Goal: Information Seeking & Learning: Learn about a topic

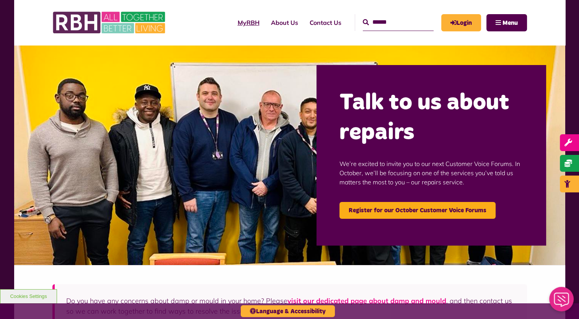
click at [233, 22] on link "MyRBH" at bounding box center [248, 22] width 33 height 21
click at [515, 21] on span "Menu" at bounding box center [510, 23] width 15 height 6
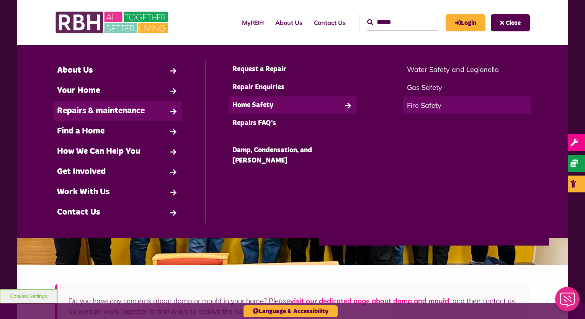
click at [421, 106] on link "Fire Safety" at bounding box center [467, 106] width 128 height 18
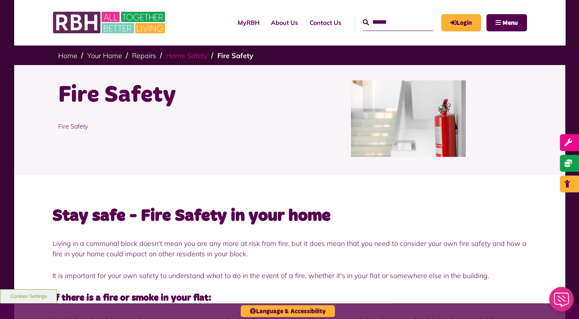
click at [190, 59] on link "Home Safety" at bounding box center [186, 55] width 41 height 9
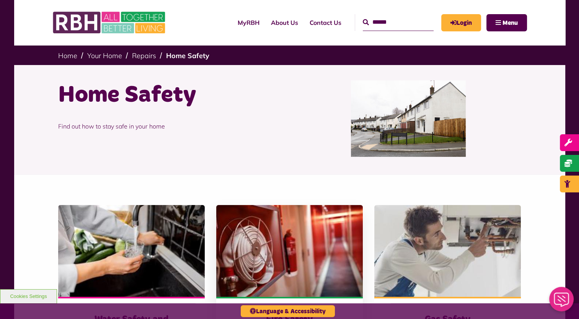
scroll to position [115, 0]
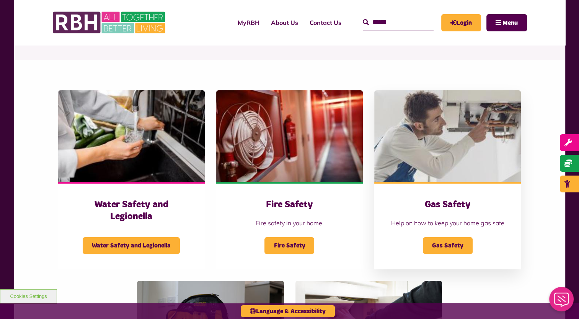
click at [457, 208] on h3 "Gas Safety" at bounding box center [448, 205] width 116 height 12
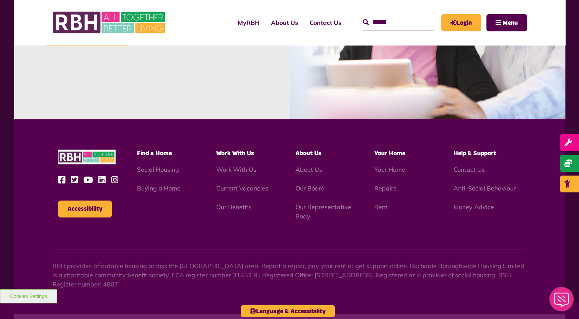
scroll to position [975, 0]
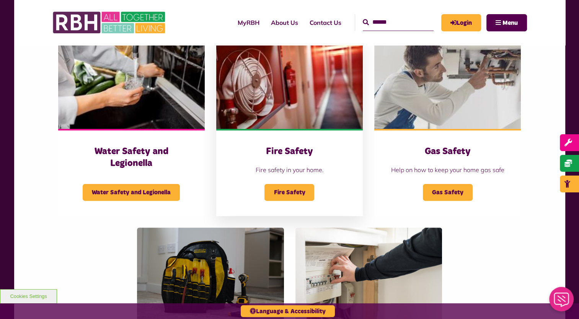
scroll to position [306, 0]
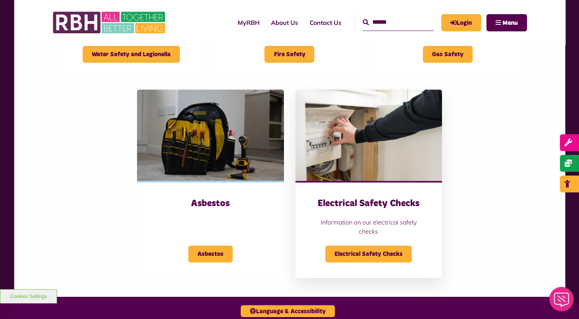
click at [406, 195] on div "Electrical Safety Checks Information on our electrical safety checks Electrical…" at bounding box center [369, 229] width 147 height 97
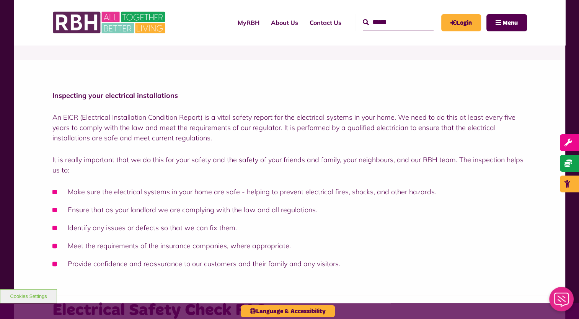
scroll to position [25, 0]
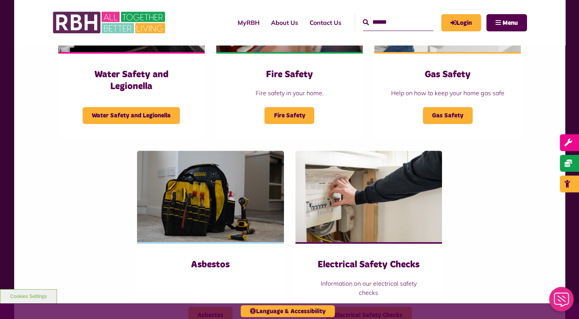
scroll to position [153, 0]
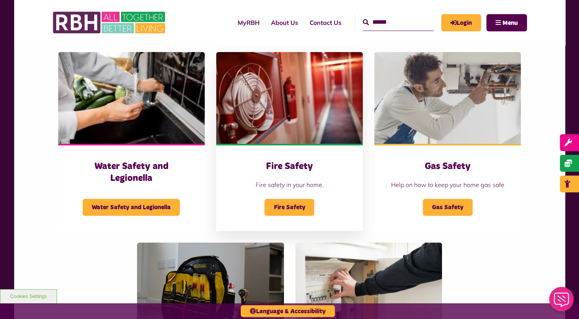
click at [308, 188] on p "Fire safety in your home." at bounding box center [290, 184] width 116 height 9
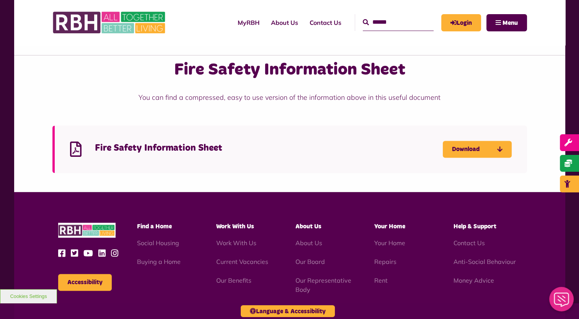
scroll to position [1226, 0]
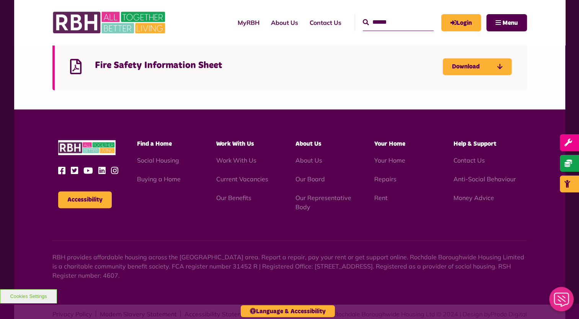
click at [169, 64] on h4 "Fire Safety Information Sheet" at bounding box center [269, 66] width 348 height 12
click at [457, 69] on link "Download" at bounding box center [477, 66] width 69 height 17
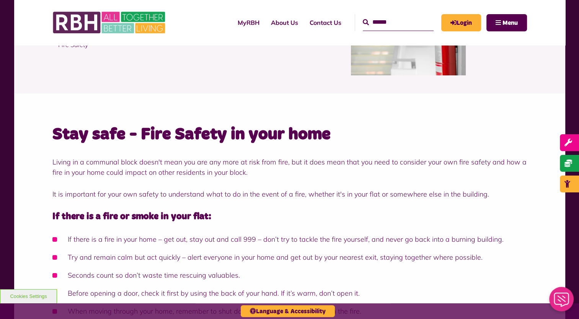
scroll to position [0, 0]
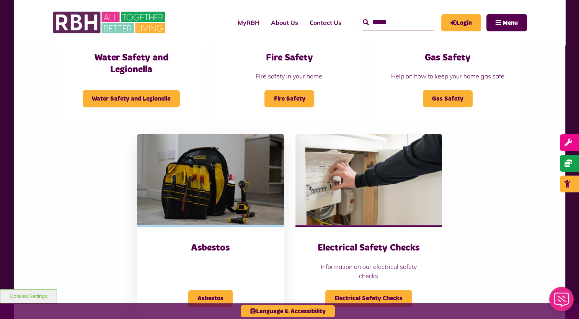
scroll to position [306, 0]
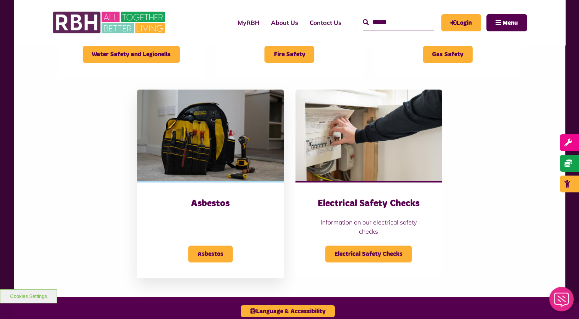
click at [225, 162] on img at bounding box center [210, 136] width 147 height 92
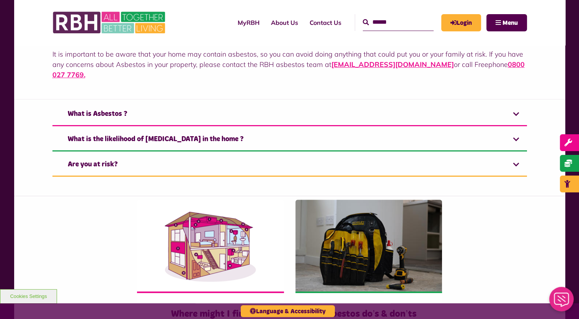
scroll to position [77, 0]
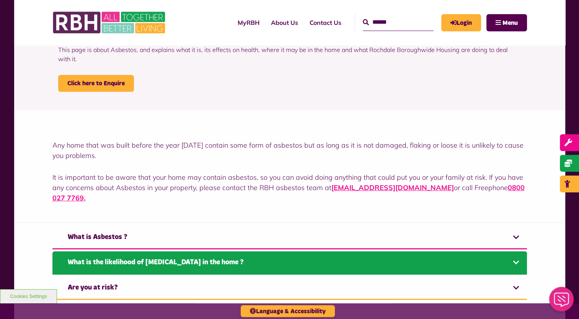
click at [311, 252] on link "What is the likelihood of [MEDICAL_DATA] in the home ?" at bounding box center [289, 263] width 475 height 23
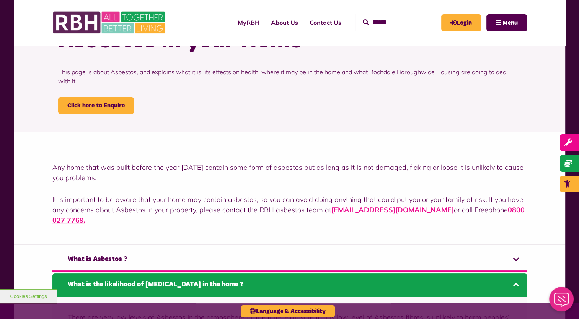
scroll to position [115, 0]
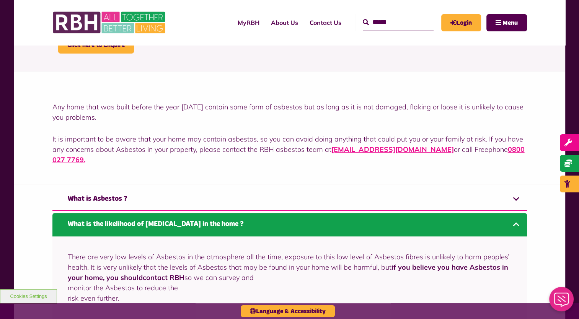
click at [286, 217] on link "What is the likelihood of [MEDICAL_DATA] in the home ?" at bounding box center [289, 224] width 475 height 23
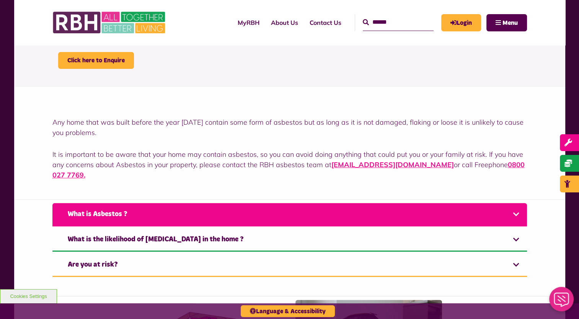
scroll to position [191, 0]
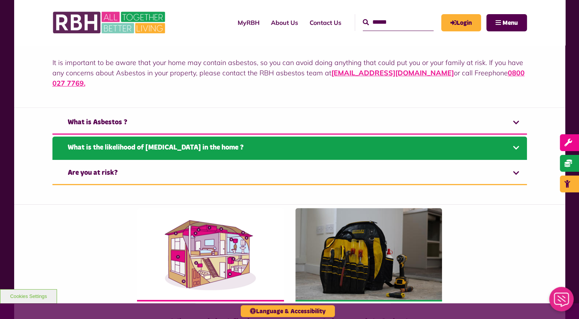
click at [331, 145] on link "What is the likelihood of [MEDICAL_DATA] in the home ?" at bounding box center [289, 148] width 475 height 23
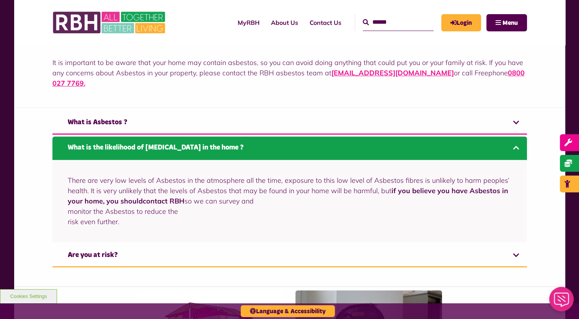
click at [318, 145] on link "What is the likelihood of [MEDICAL_DATA] in the home ?" at bounding box center [289, 148] width 475 height 23
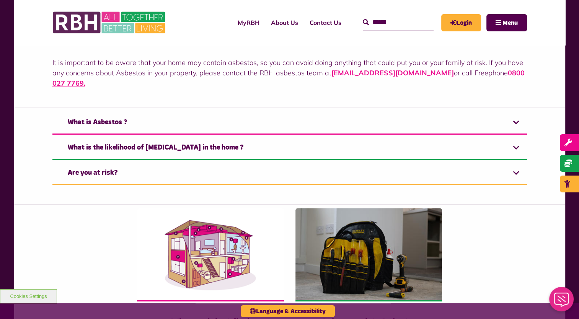
scroll to position [0, 0]
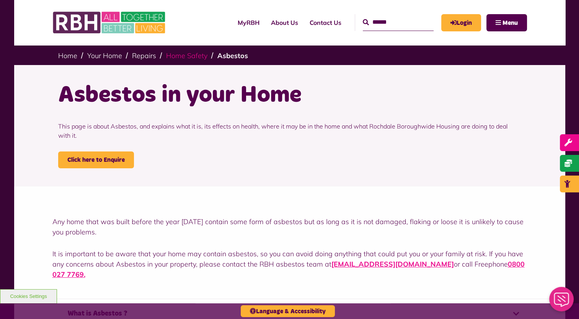
click at [195, 57] on link "Home Safety" at bounding box center [186, 55] width 41 height 9
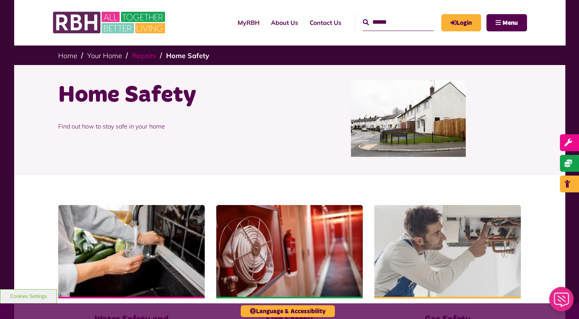
click at [142, 56] on link "Repairs" at bounding box center [144, 55] width 24 height 9
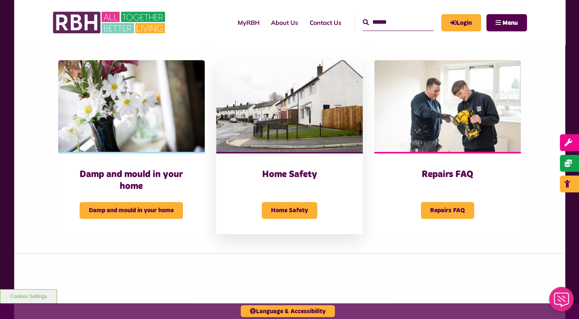
scroll to position [460, 0]
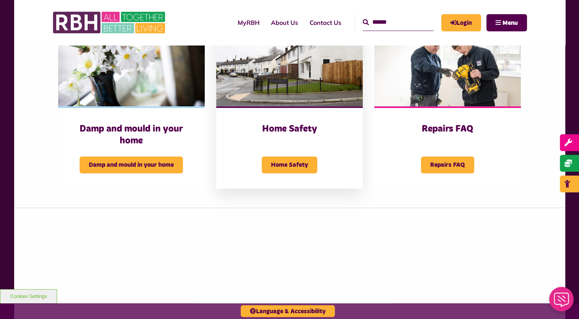
click at [295, 138] on div "Home Safety Home Safety" at bounding box center [289, 147] width 147 height 82
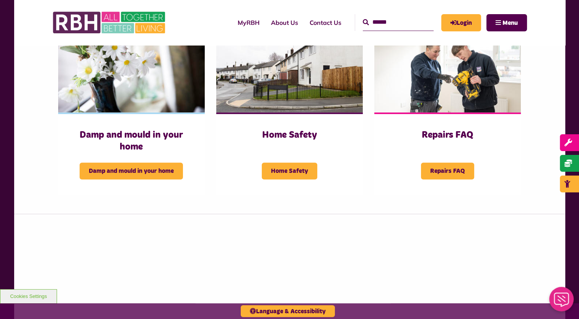
scroll to position [398, 0]
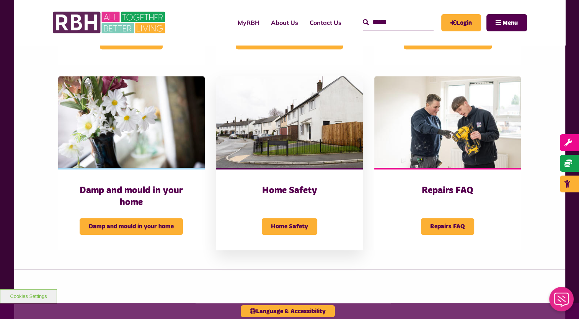
click at [295, 198] on div "Home Safety Home Safety" at bounding box center [289, 209] width 147 height 82
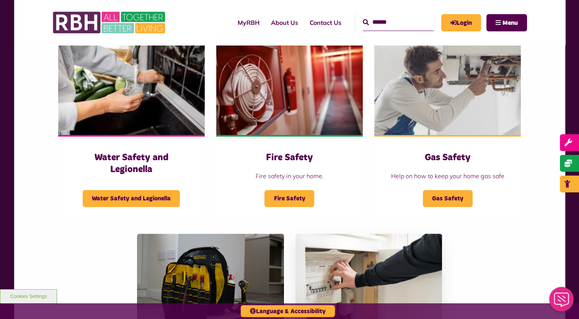
scroll to position [230, 0]
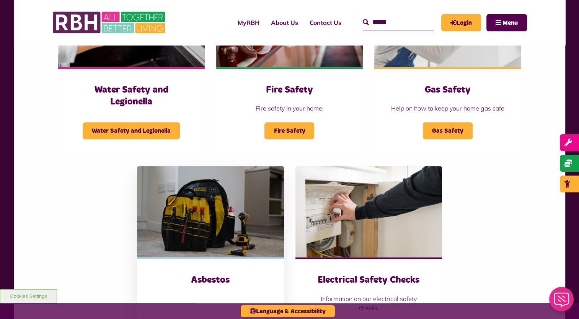
click at [249, 253] on img at bounding box center [210, 212] width 147 height 92
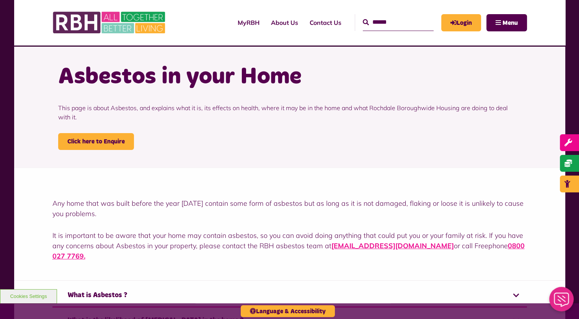
scroll to position [191, 0]
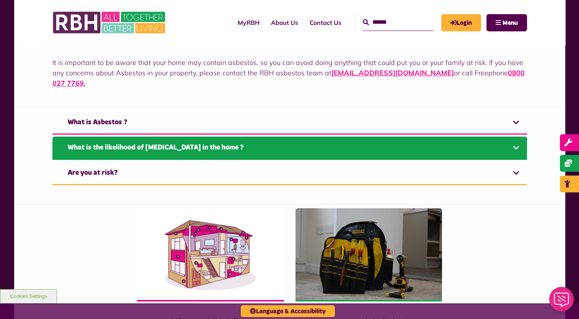
click at [347, 140] on link "What is the likelihood of [MEDICAL_DATA] in the home ?" at bounding box center [289, 148] width 475 height 23
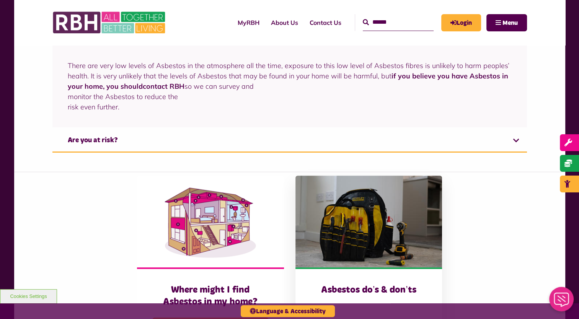
scroll to position [421, 0]
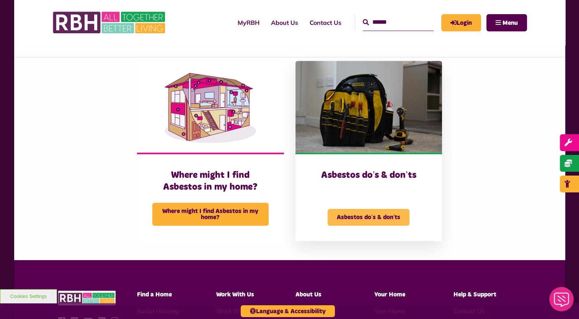
click at [398, 209] on span "Asbestos do’s & don’ts" at bounding box center [369, 217] width 82 height 17
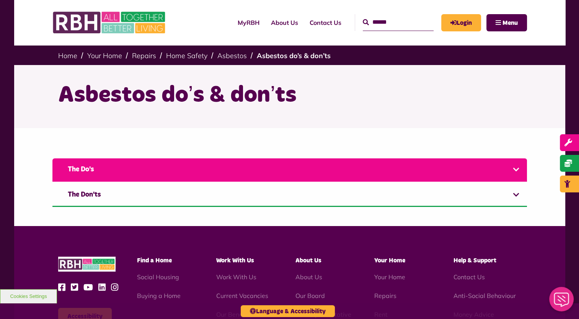
click at [389, 176] on link "The Do's" at bounding box center [289, 170] width 475 height 23
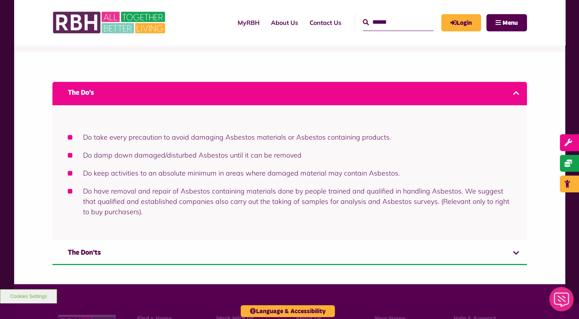
scroll to position [115, 0]
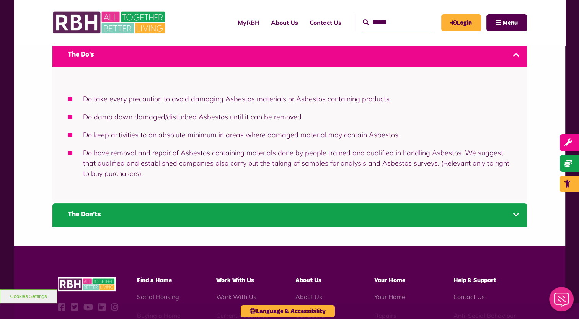
click at [426, 218] on link "The Don'ts" at bounding box center [289, 215] width 475 height 23
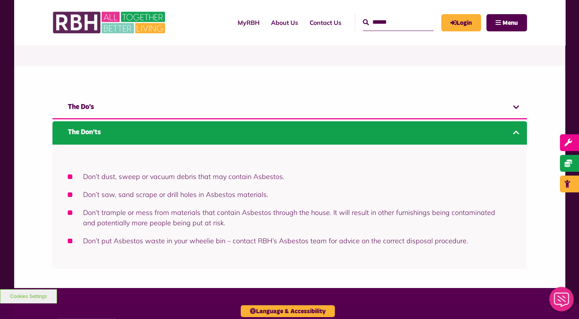
scroll to position [153, 0]
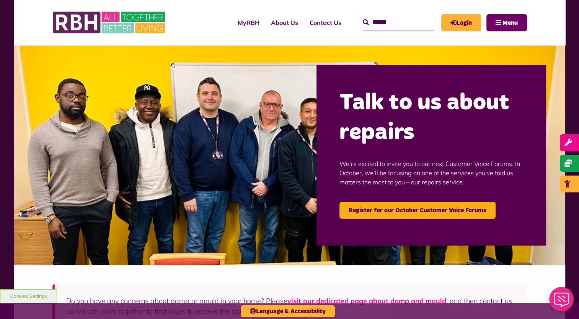
click at [488, 25] on button "Menu" at bounding box center [507, 22] width 41 height 17
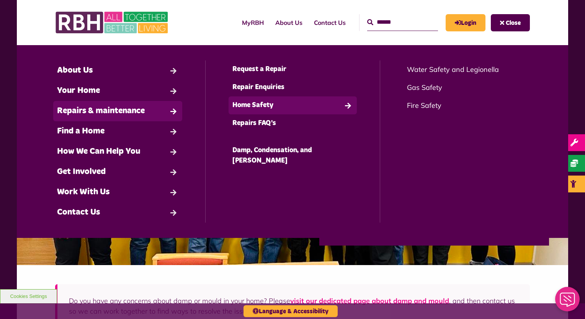
click at [259, 106] on link "Home Safety" at bounding box center [293, 106] width 129 height 18
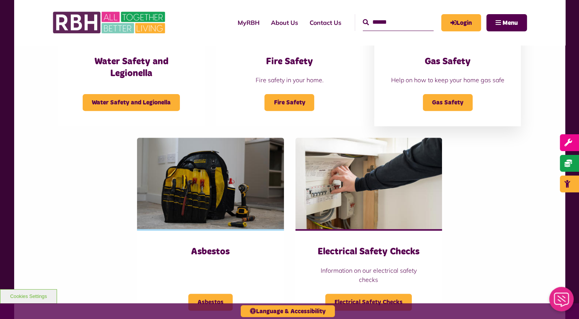
scroll to position [268, 0]
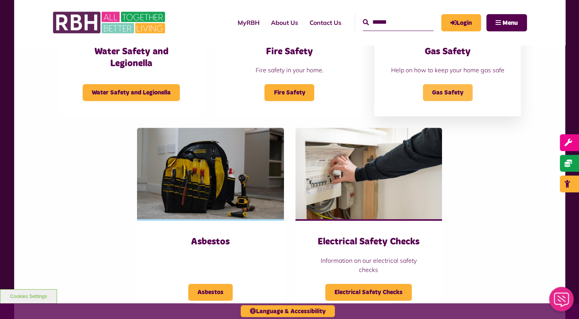
click at [441, 93] on span "Gas Safety" at bounding box center [448, 92] width 50 height 17
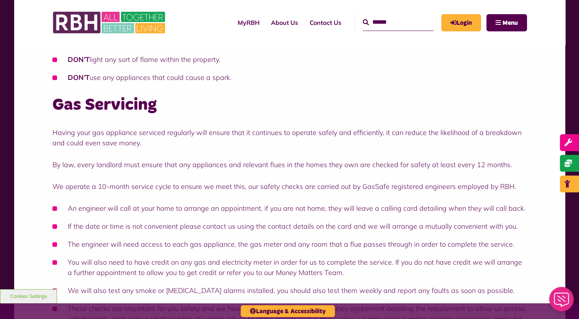
scroll to position [268, 0]
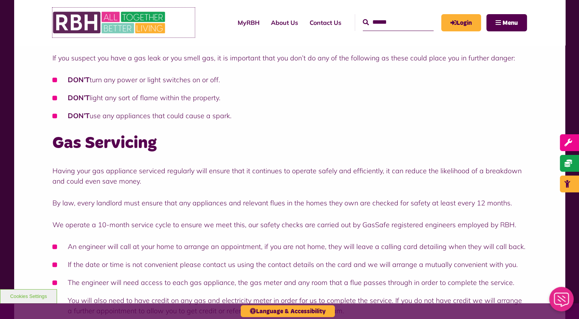
click at [110, 21] on img at bounding box center [109, 23] width 115 height 30
